Goal: Task Accomplishment & Management: Complete application form

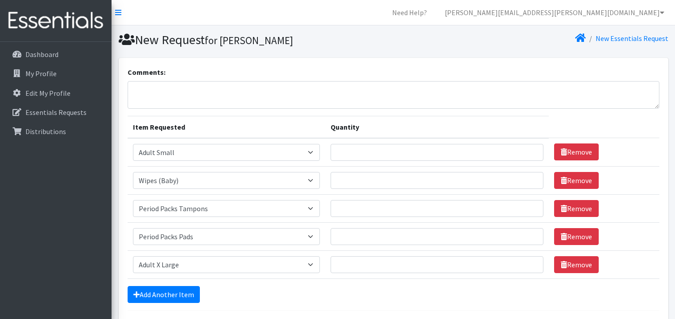
select select "4738"
select select "4828"
select select "11445"
select select "11444"
select select "4935"
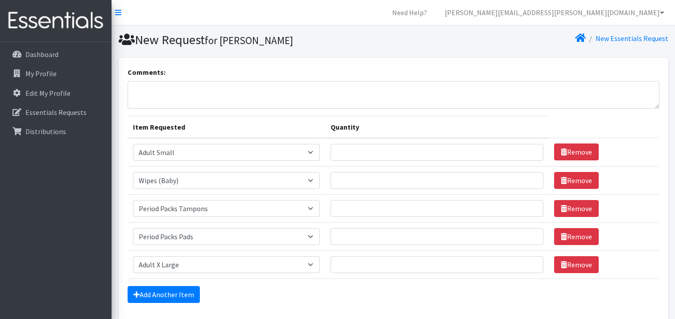
scroll to position [74, 0]
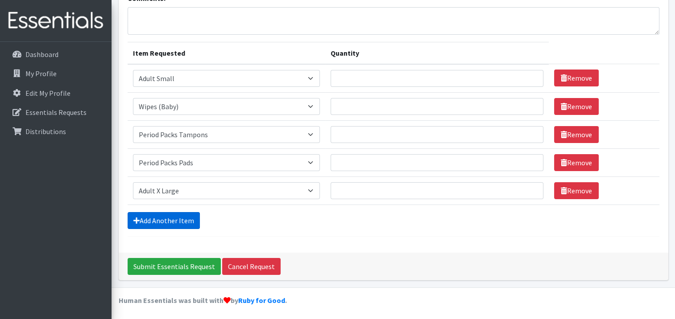
click at [157, 219] on link "Add Another Item" at bounding box center [164, 220] width 72 height 17
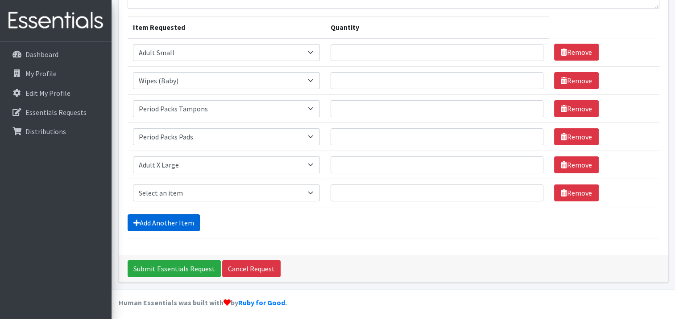
scroll to position [102, 0]
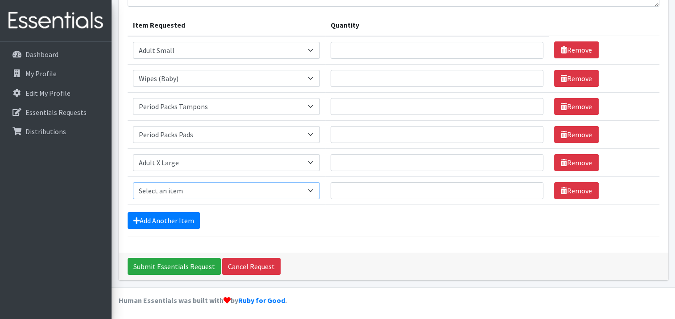
click at [313, 188] on select "Select an item Adult XXX Large Adult Large Adult XX Large Adult Medium Adult Sm…" at bounding box center [226, 190] width 187 height 17
select select "2929"
click at [133, 182] on select "Select an item Adult XXX Large Adult Large Adult XX Large Adult Medium Adult Sm…" at bounding box center [226, 190] width 187 height 17
click at [390, 192] on input "Quantity" at bounding box center [436, 190] width 213 height 17
type input "300"
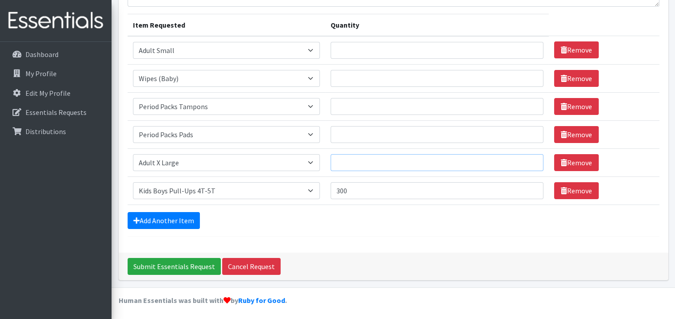
click at [347, 164] on input "Quantity" at bounding box center [436, 162] width 213 height 17
type input "30"
click at [345, 134] on input "Quantity" at bounding box center [436, 134] width 213 height 17
type input "1"
type input "250"
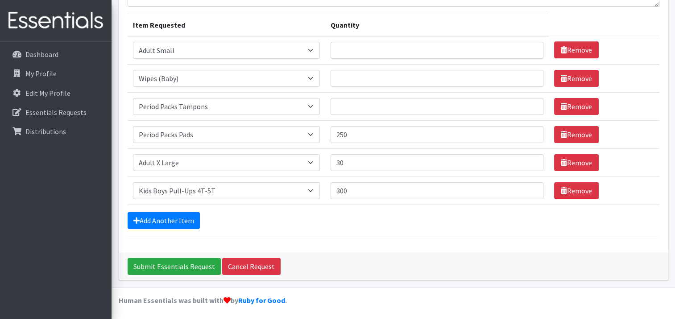
click at [354, 114] on td "Quantity" at bounding box center [436, 106] width 223 height 28
click at [352, 105] on input "Quantity" at bounding box center [436, 106] width 213 height 17
type input "250"
click at [346, 77] on input "Quantity" at bounding box center [436, 78] width 213 height 17
type input "36"
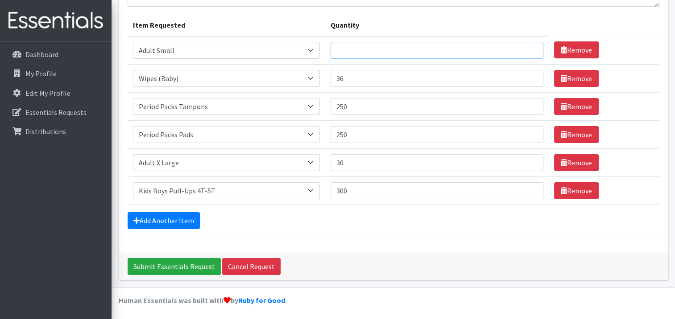
click at [342, 53] on input "Quantity" at bounding box center [436, 50] width 213 height 17
type input "30"
click at [455, 245] on div "Comments: Item Requested Quantity Item Requested Select an item Adult XXX Large…" at bounding box center [393, 104] width 549 height 297
click at [197, 216] on div "Add Another Item" at bounding box center [394, 220] width 532 height 17
click at [193, 218] on link "Add Another Item" at bounding box center [164, 220] width 72 height 17
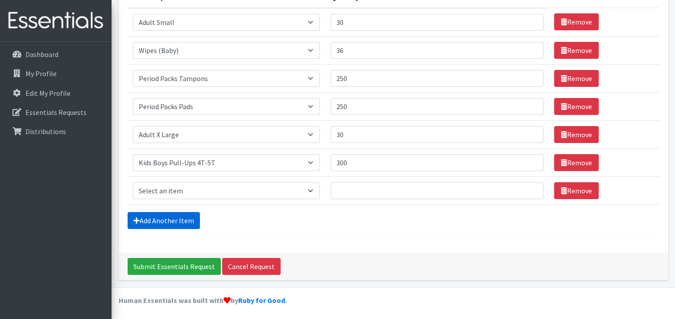
click at [191, 221] on link "Add Another Item" at bounding box center [164, 220] width 72 height 17
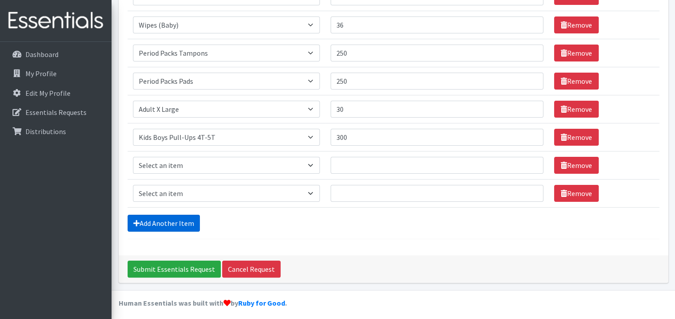
scroll to position [158, 0]
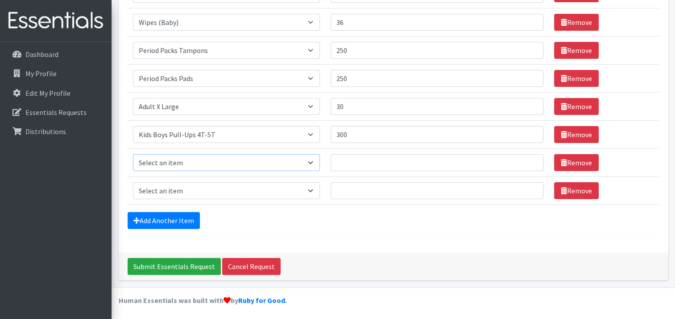
click at [210, 162] on select "Select an item Adult XXX Large Adult Large Adult XX Large Adult Medium Adult Sm…" at bounding box center [226, 162] width 187 height 17
select select "426"
click at [133, 154] on select "Select an item Adult XXX Large Adult Large Adult XX Large Adult Medium Adult Sm…" at bounding box center [226, 162] width 187 height 17
click at [191, 185] on select "Select an item Adult XXX Large Adult Large Adult XX Large Adult Medium Adult Sm…" at bounding box center [226, 190] width 187 height 17
select select "428"
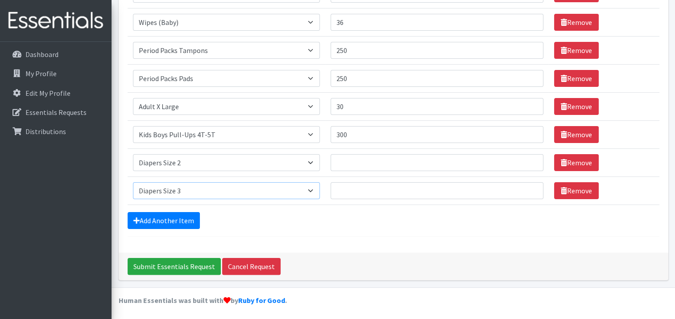
click at [133, 182] on select "Select an item Adult XXX Large Adult Large Adult XX Large Adult Medium Adult Sm…" at bounding box center [226, 190] width 187 height 17
click at [349, 154] on input "Quantity" at bounding box center [436, 162] width 213 height 17
type input "400"
drag, startPoint x: 381, startPoint y: 191, endPoint x: 387, endPoint y: 203, distance: 13.6
click at [381, 192] on input "Quantity" at bounding box center [436, 190] width 213 height 17
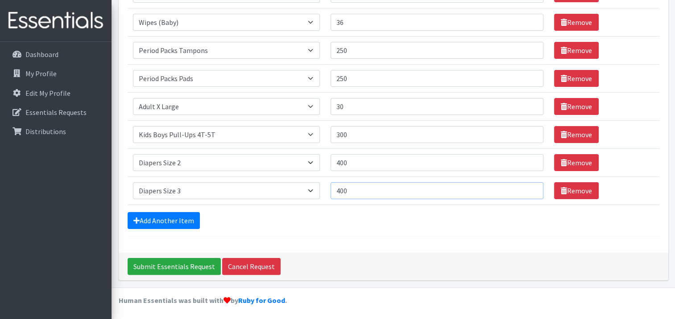
type input "400"
click at [376, 230] on form "Comments: Item Requested Quantity Item Requested Select an item Adult XXX Large…" at bounding box center [394, 73] width 532 height 328
click at [173, 272] on input "Submit Essentials Request" at bounding box center [174, 266] width 93 height 17
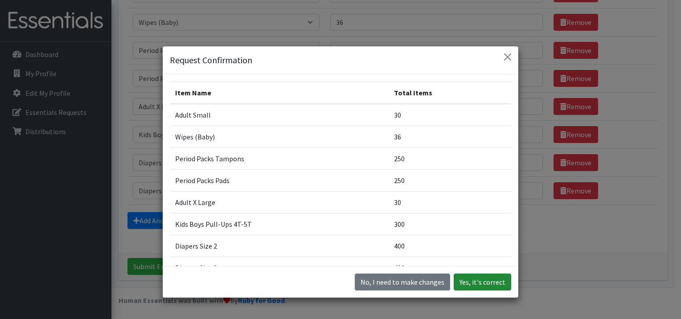
click at [494, 287] on button "Yes, it's correct" at bounding box center [483, 282] width 58 height 17
